Goal: Transaction & Acquisition: Purchase product/service

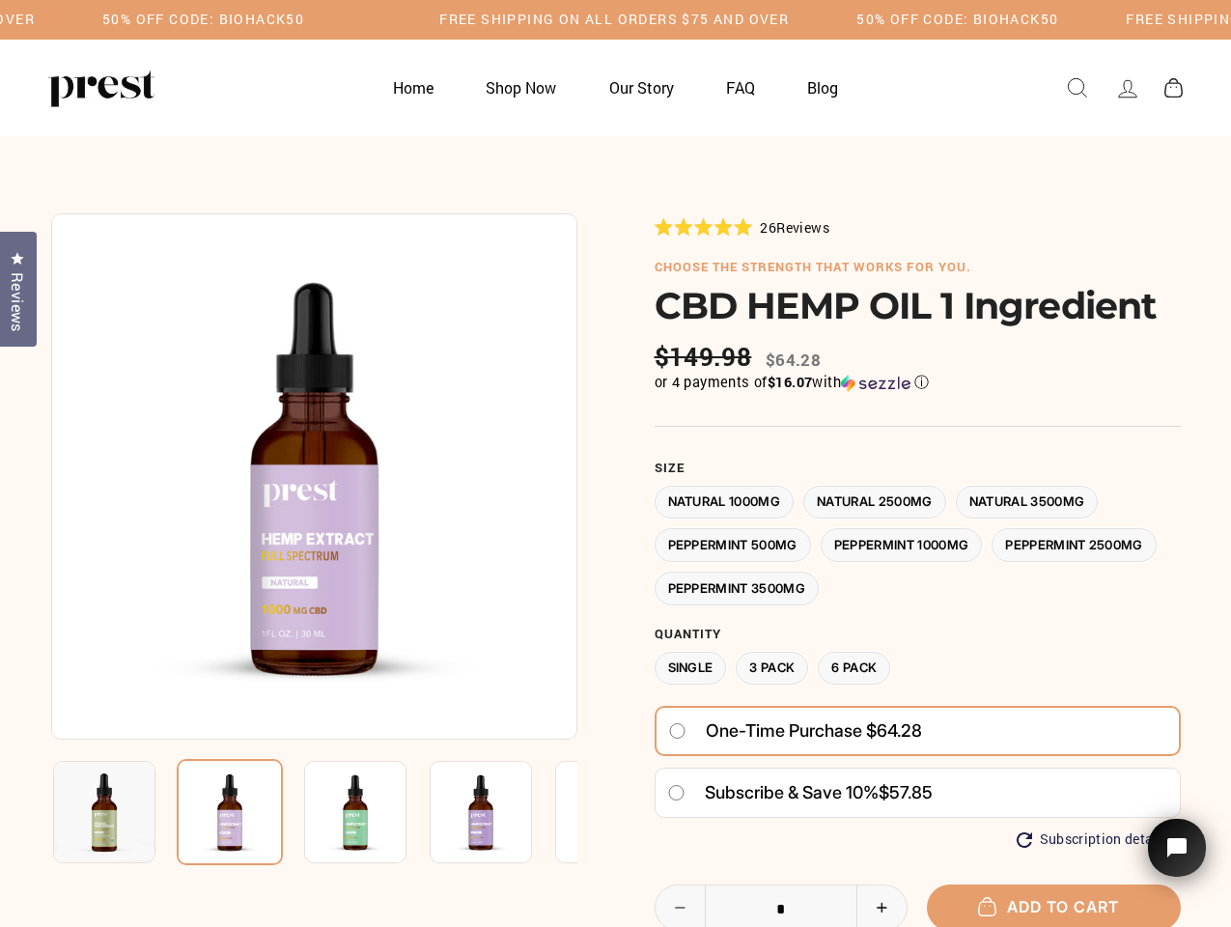
click at [615, 464] on div at bounding box center [616, 703] width 1130 height 980
click at [314, 476] on img at bounding box center [314, 476] width 526 height 526
click at [314, 812] on img at bounding box center [355, 812] width 102 height 102
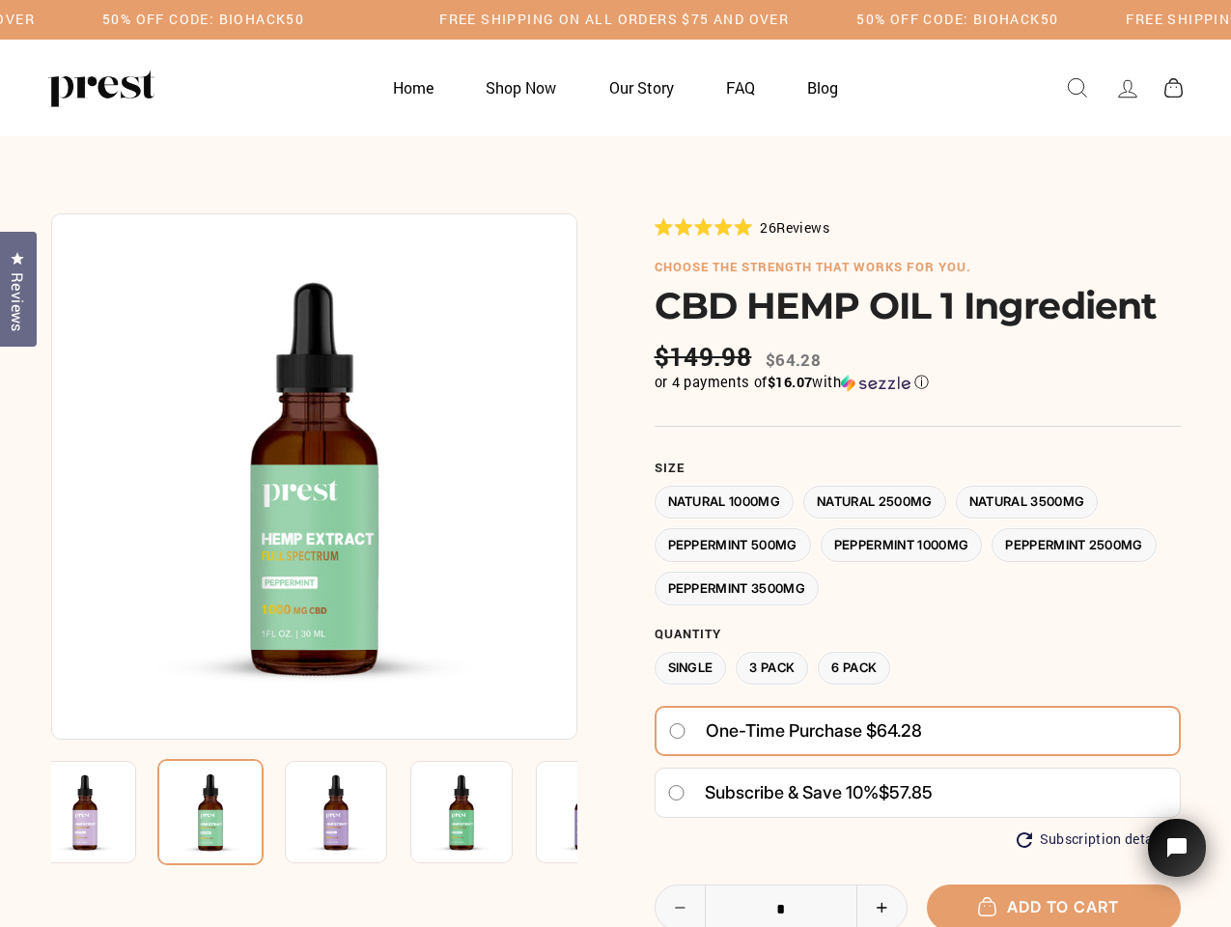
click at [104, 812] on img at bounding box center [85, 812] width 102 height 102
click at [230, 812] on img at bounding box center [210, 812] width 106 height 106
click at [355, 812] on img at bounding box center [336, 812] width 102 height 102
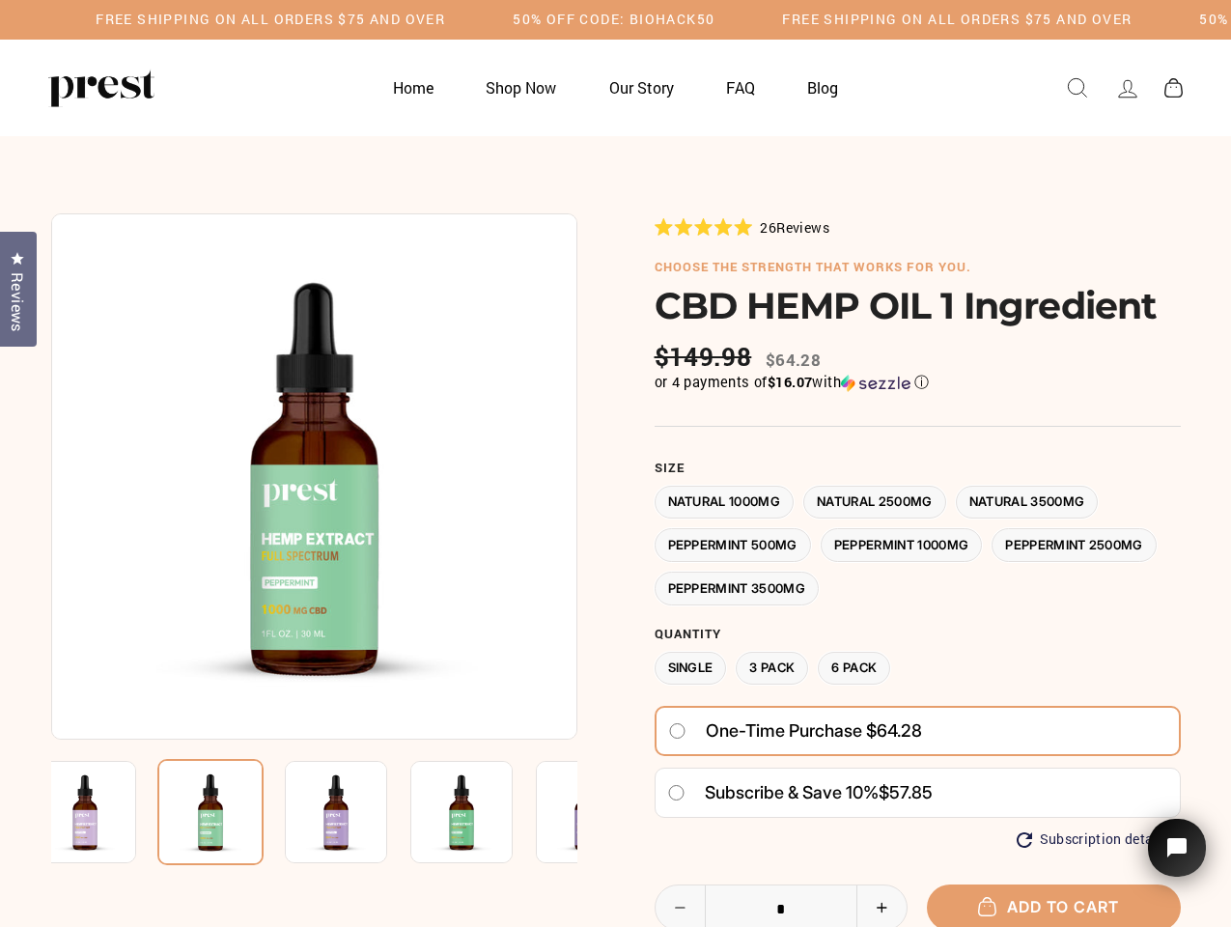
click at [355, 812] on img at bounding box center [336, 812] width 102 height 102
